Goal: Unclear

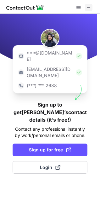
click at [87, 9] on span at bounding box center [88, 7] width 5 height 5
